Goal: Navigation & Orientation: Find specific page/section

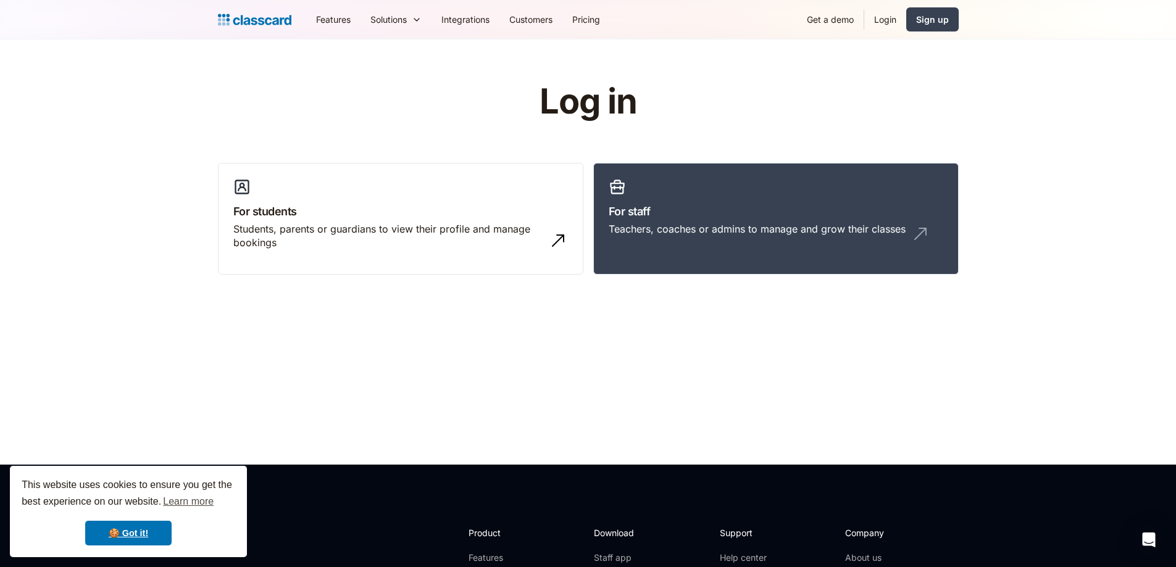
click at [888, 22] on link "Login" at bounding box center [885, 20] width 42 height 28
click at [885, 19] on link "Login" at bounding box center [885, 20] width 42 height 28
click at [879, 22] on link "Login" at bounding box center [885, 20] width 42 height 28
click at [885, 20] on link "Login" at bounding box center [885, 20] width 42 height 28
click at [941, 22] on div "Sign up" at bounding box center [932, 19] width 33 height 13
